Goal: Task Accomplishment & Management: Use online tool/utility

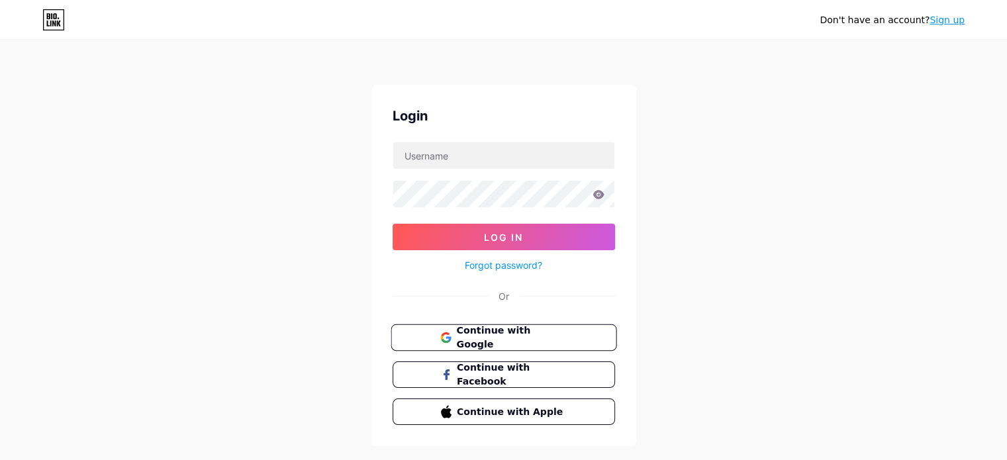
click at [506, 337] on span "Continue with Google" at bounding box center [511, 338] width 111 height 28
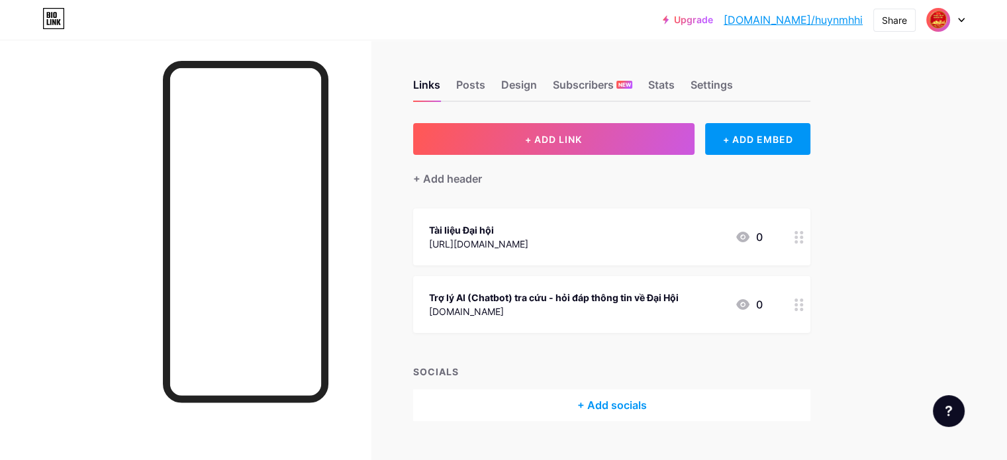
click at [960, 23] on div at bounding box center [946, 20] width 38 height 24
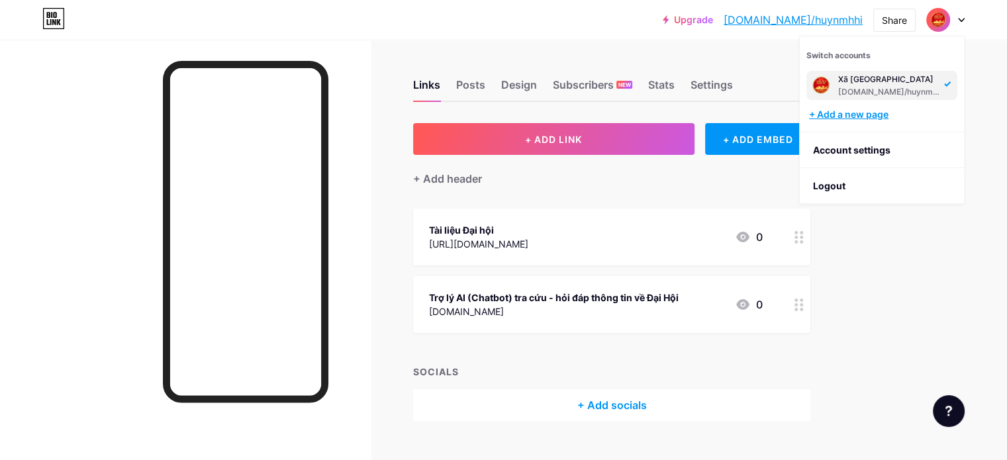
click at [848, 117] on div "+ Add a new page" at bounding box center [883, 114] width 148 height 13
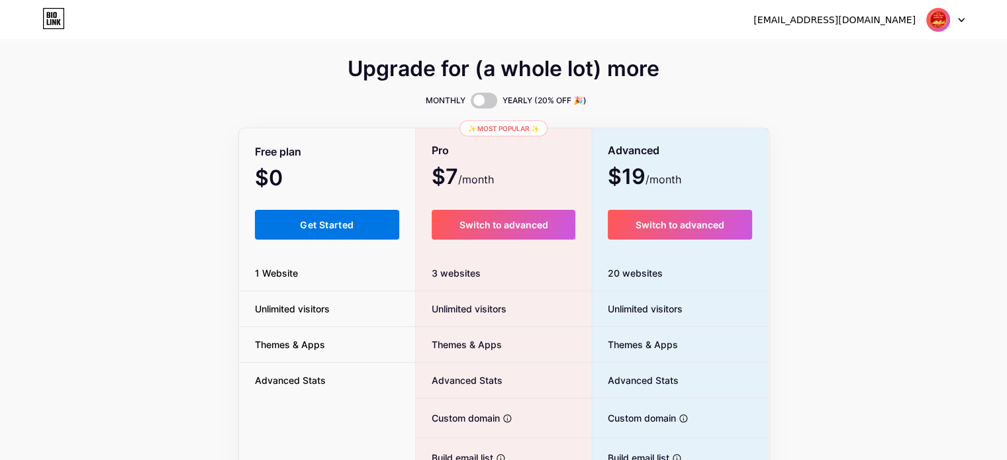
scroll to position [66, 0]
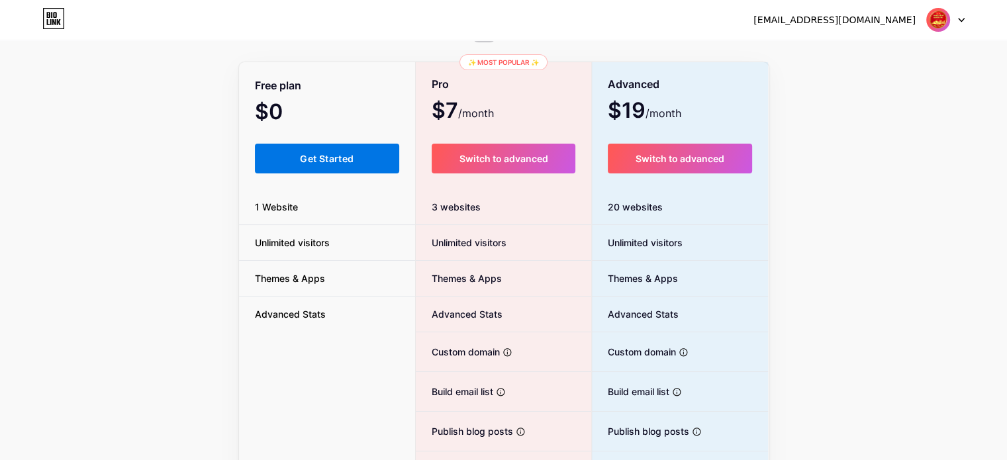
click at [303, 164] on span "Get Started" at bounding box center [327, 158] width 54 height 11
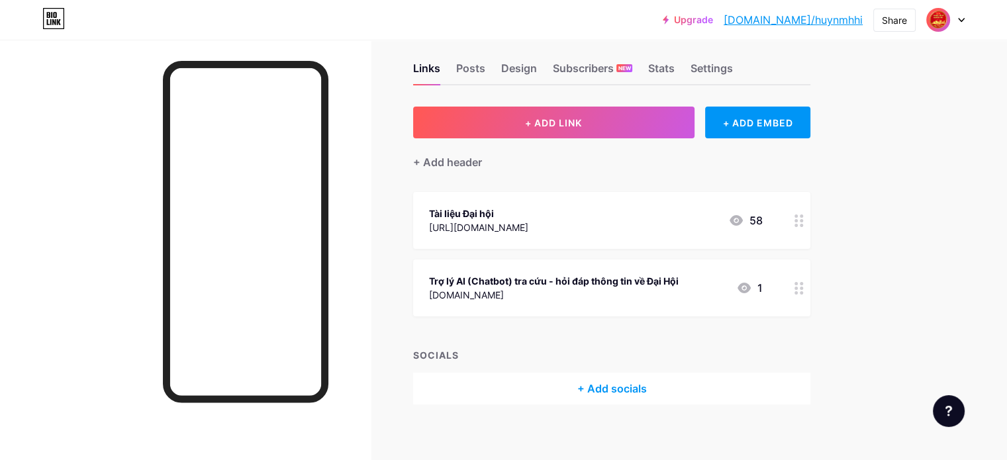
scroll to position [26, 0]
